Goal: Browse casually: Explore the website without a specific task or goal

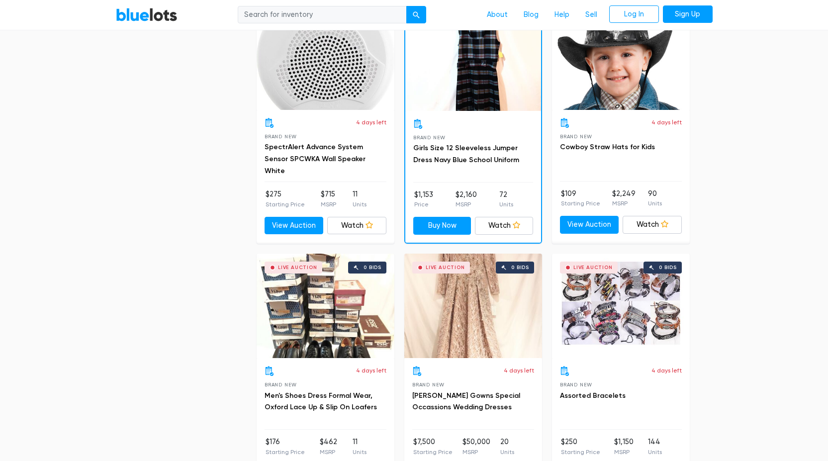
scroll to position [4437, 0]
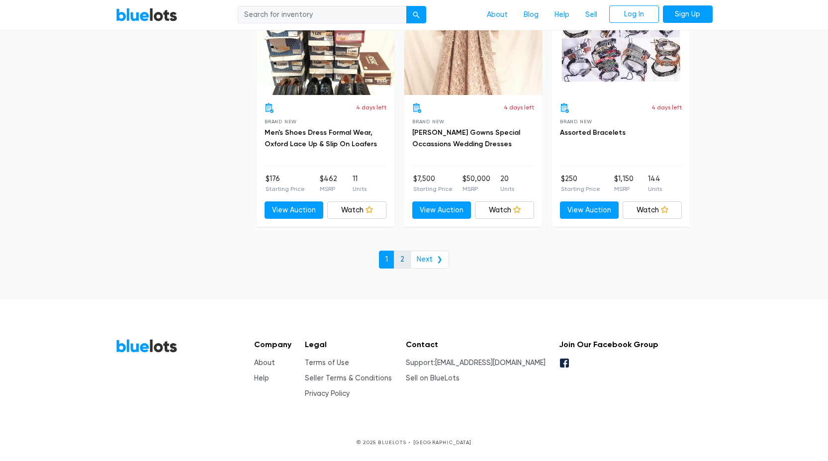
click at [403, 269] on link "2" at bounding box center [402, 260] width 17 height 18
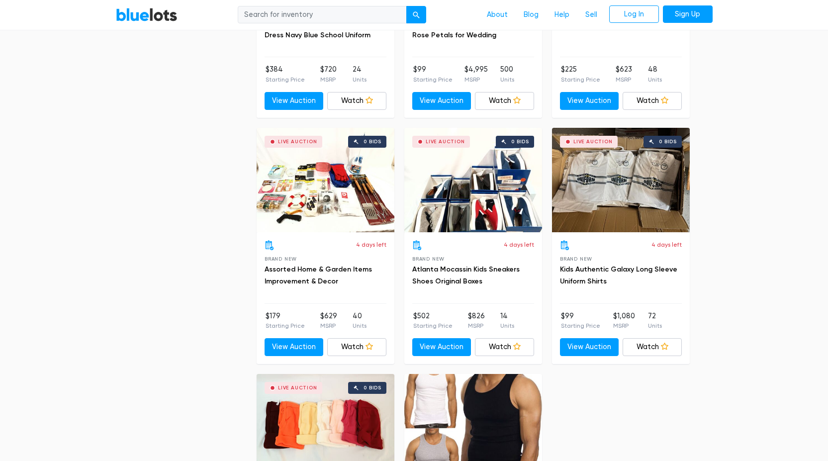
scroll to position [1614, 0]
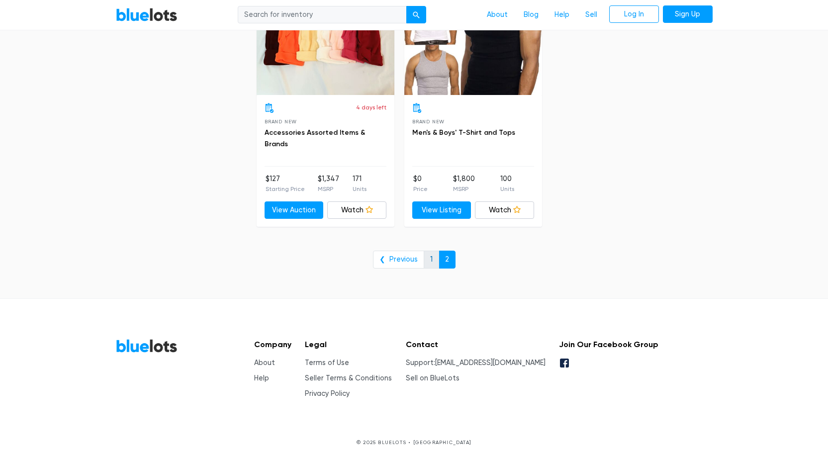
click at [431, 269] on link "1" at bounding box center [431, 260] width 15 height 18
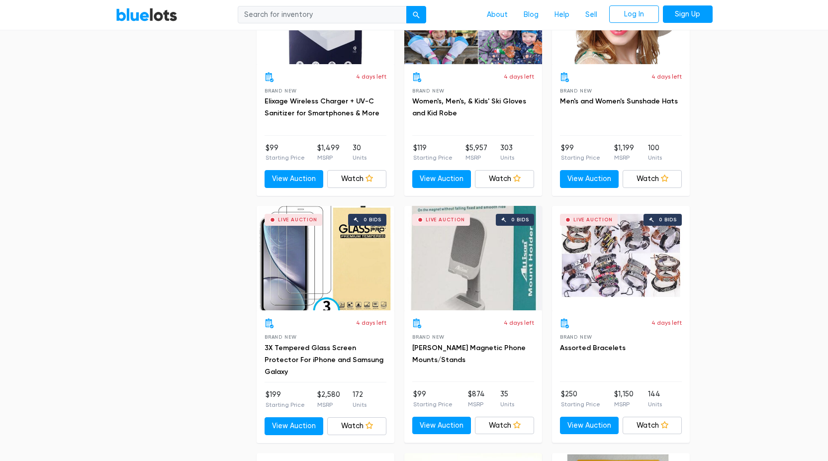
scroll to position [2017, 0]
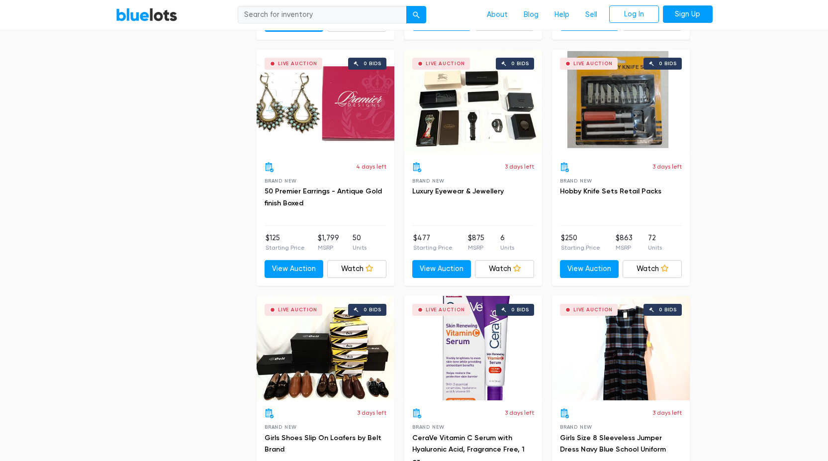
click at [478, 154] on div "Live Auction 0 bids" at bounding box center [473, 102] width 138 height 104
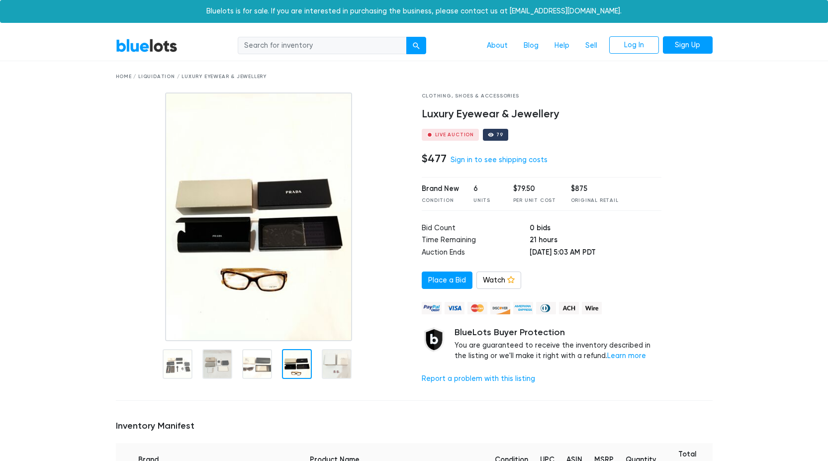
click at [304, 379] on div at bounding box center [297, 364] width 30 height 30
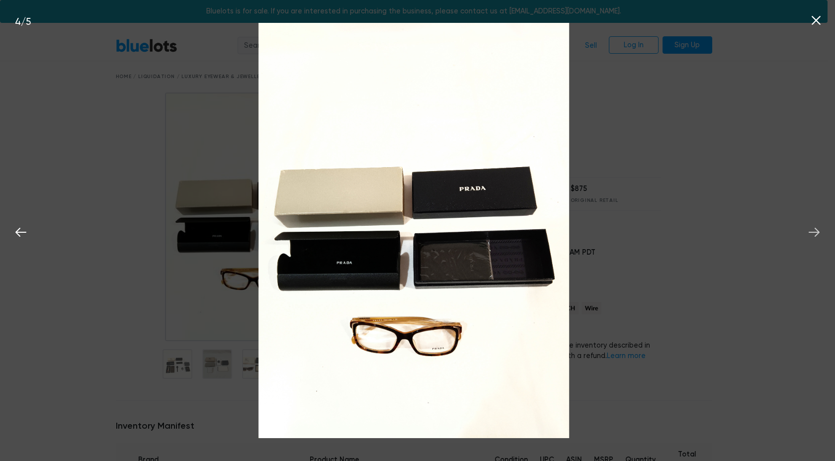
click at [816, 231] on icon at bounding box center [814, 232] width 15 height 15
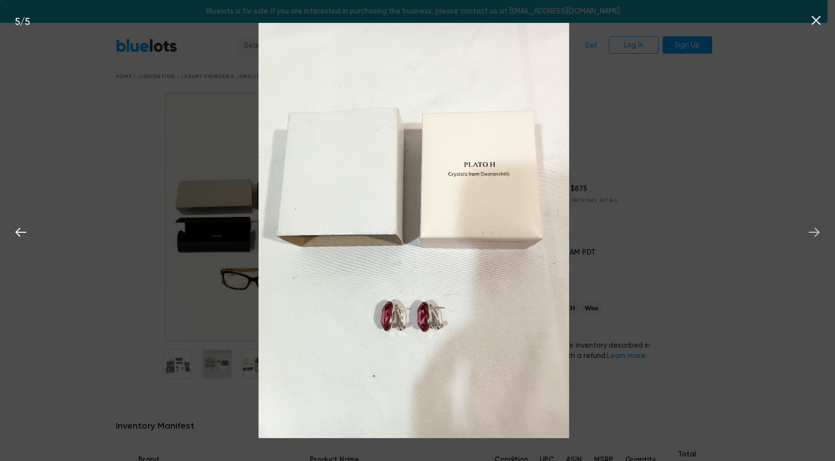
click at [807, 231] on button at bounding box center [815, 231] width 22 height 22
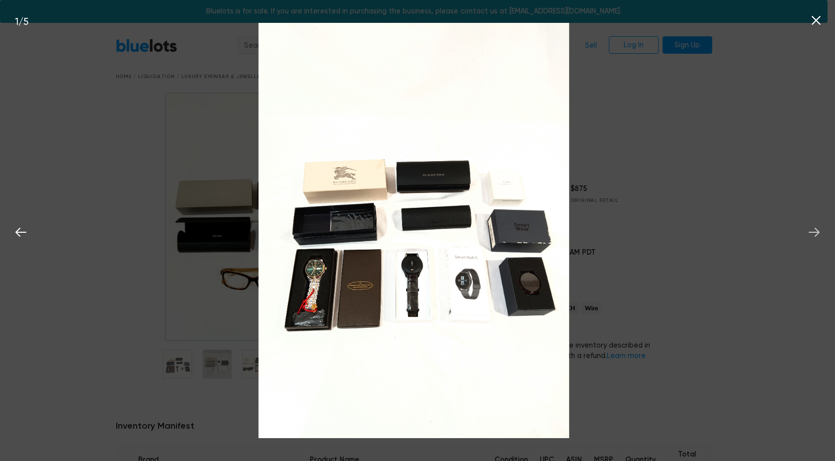
click at [807, 231] on button at bounding box center [815, 231] width 22 height 22
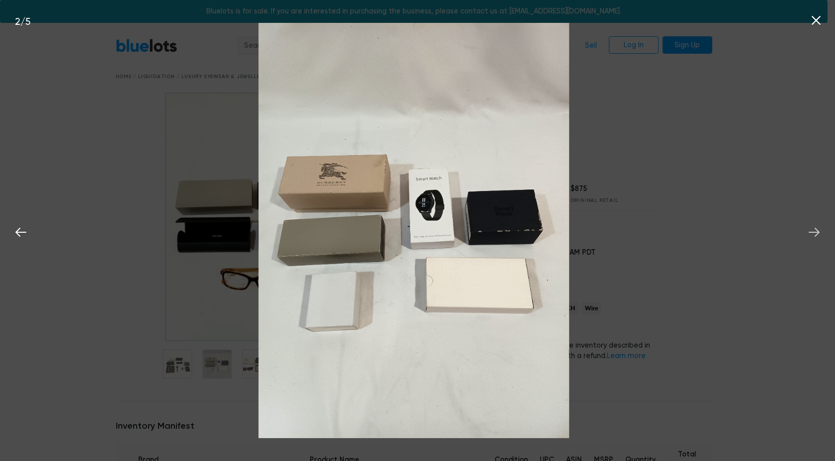
click at [807, 231] on button at bounding box center [815, 231] width 22 height 22
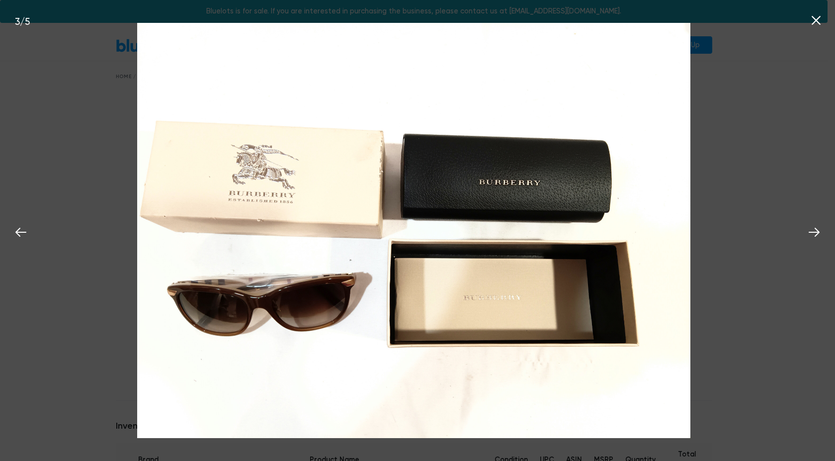
click at [819, 14] on icon at bounding box center [816, 20] width 15 height 15
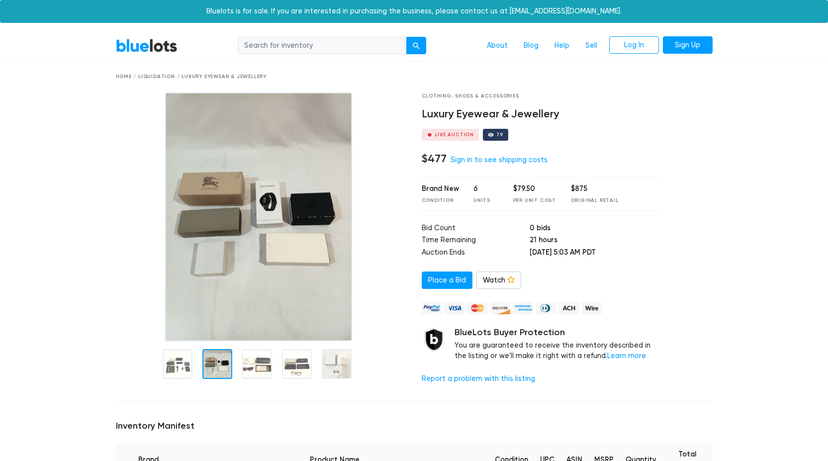
click at [217, 379] on div at bounding box center [217, 364] width 30 height 30
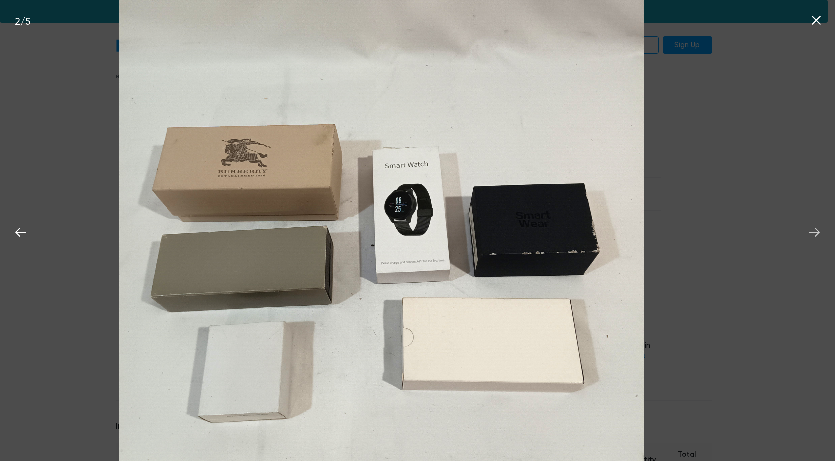
click at [816, 232] on icon at bounding box center [814, 232] width 15 height 15
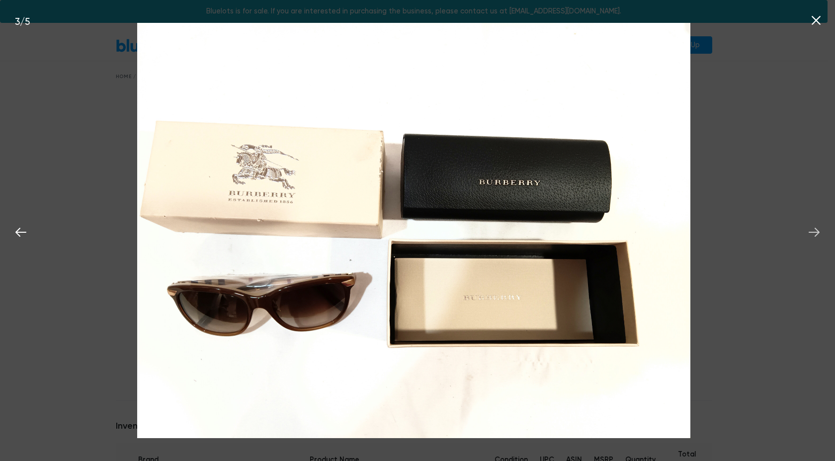
click at [816, 232] on icon at bounding box center [814, 232] width 15 height 15
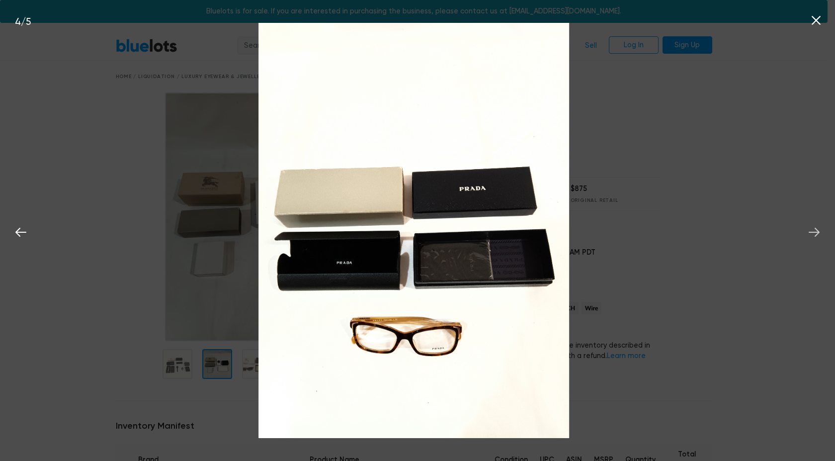
click at [816, 232] on icon at bounding box center [814, 232] width 15 height 15
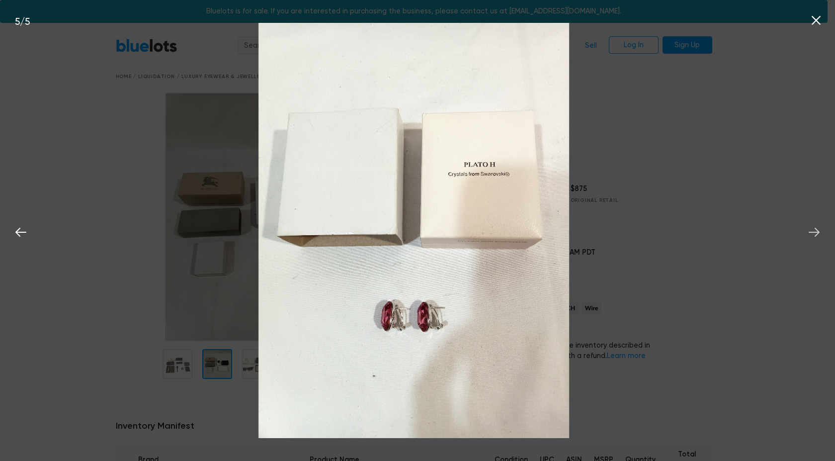
click at [816, 232] on icon at bounding box center [814, 232] width 15 height 15
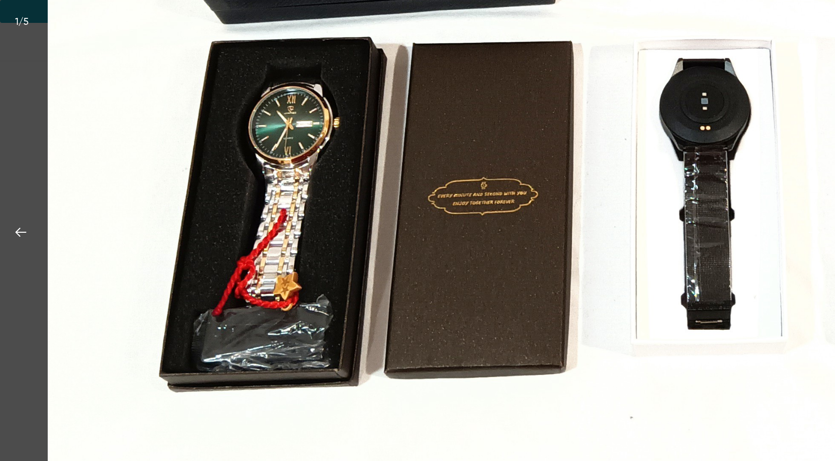
drag, startPoint x: 348, startPoint y: 286, endPoint x: 430, endPoint y: 100, distance: 203.9
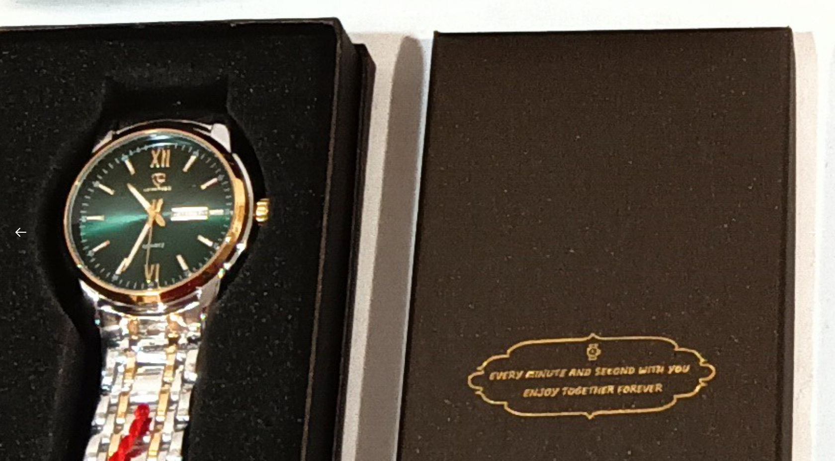
drag, startPoint x: 216, startPoint y: 308, endPoint x: 221, endPoint y: -37, distance: 345.2
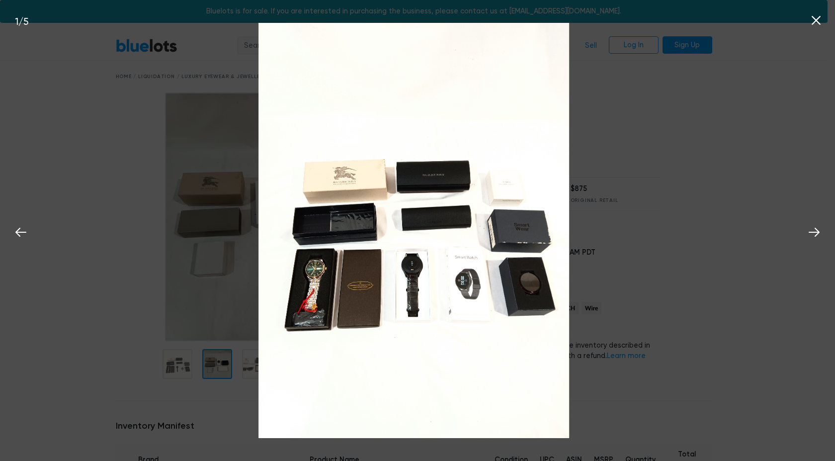
click at [818, 19] on icon at bounding box center [816, 20] width 9 height 9
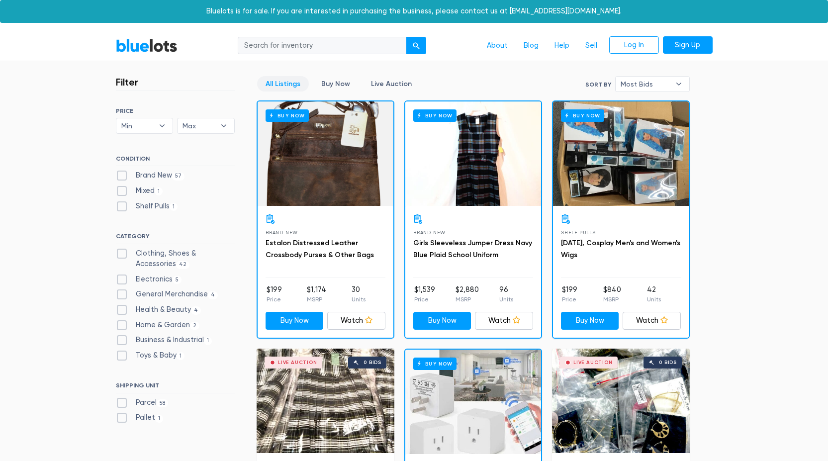
scroll to position [1603, 0]
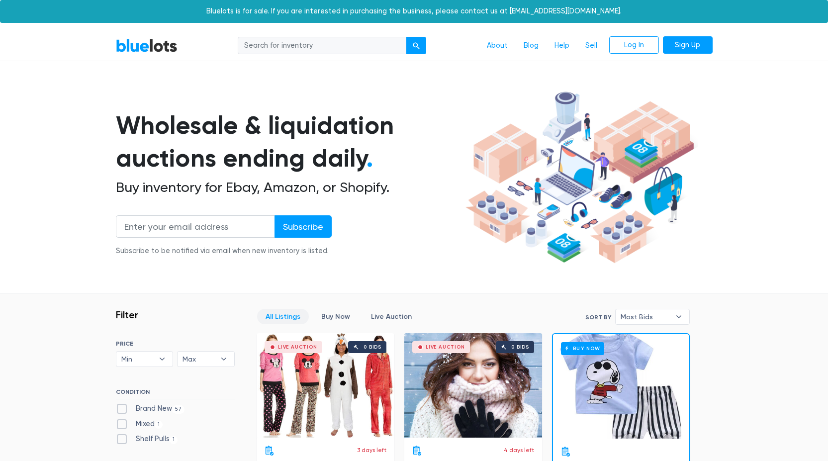
scroll to position [4427, 0]
